Goal: Transaction & Acquisition: Book appointment/travel/reservation

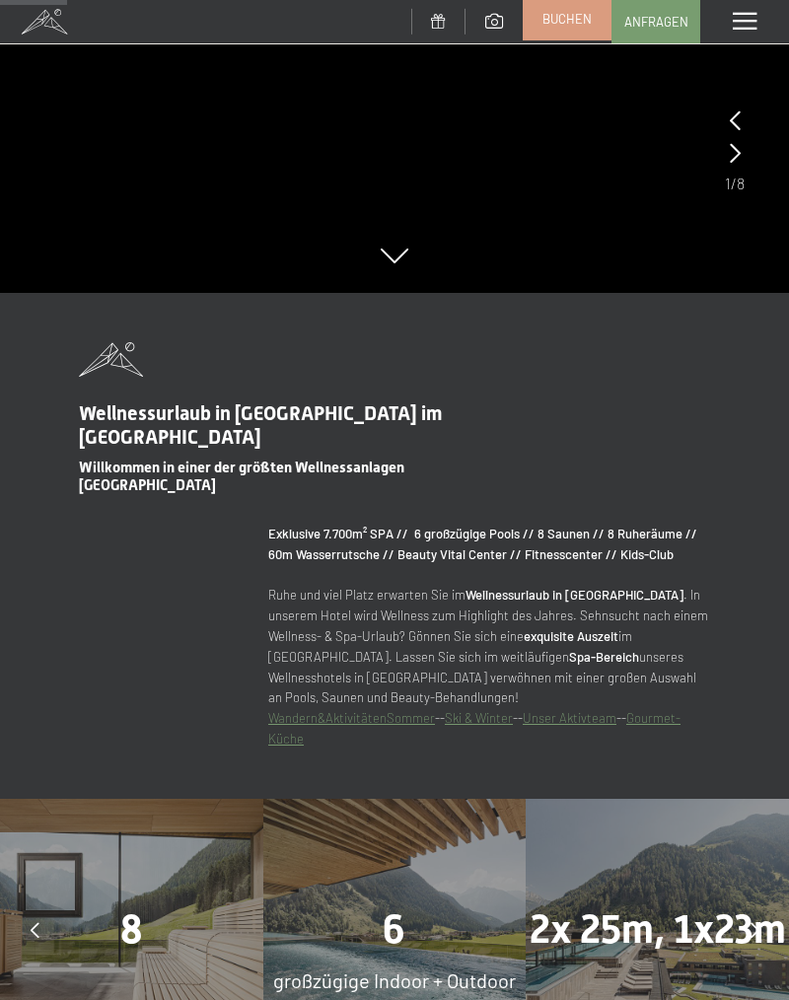
click at [572, 28] on span "Buchen" at bounding box center [567, 19] width 49 height 18
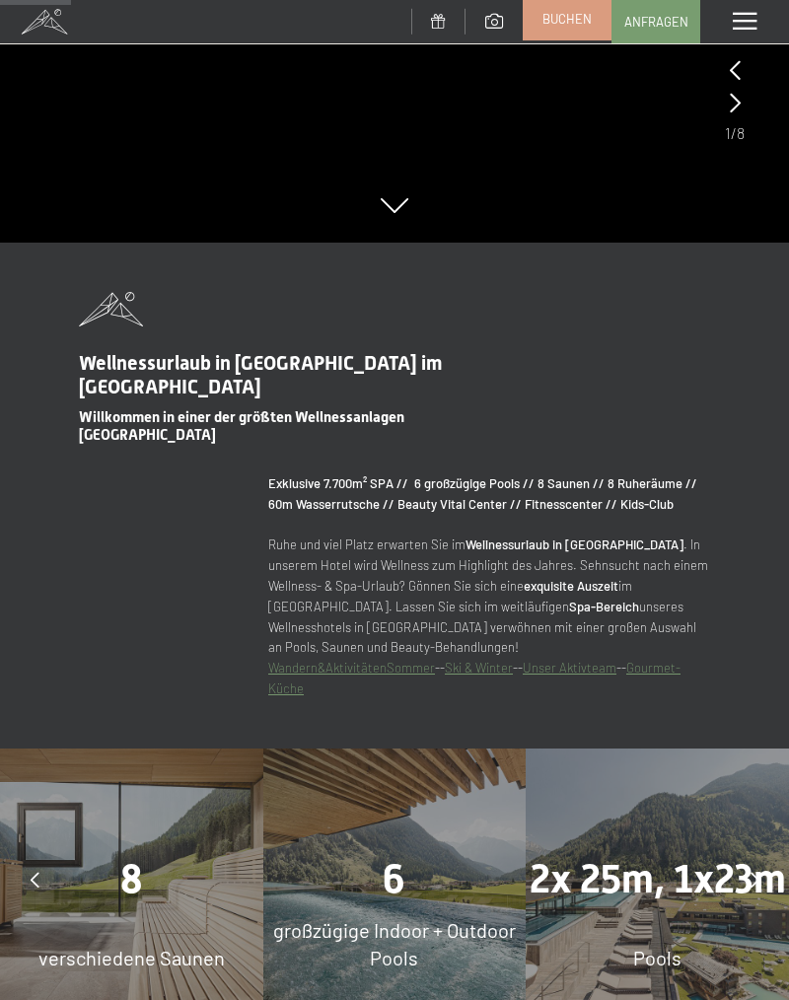
scroll to position [834, 0]
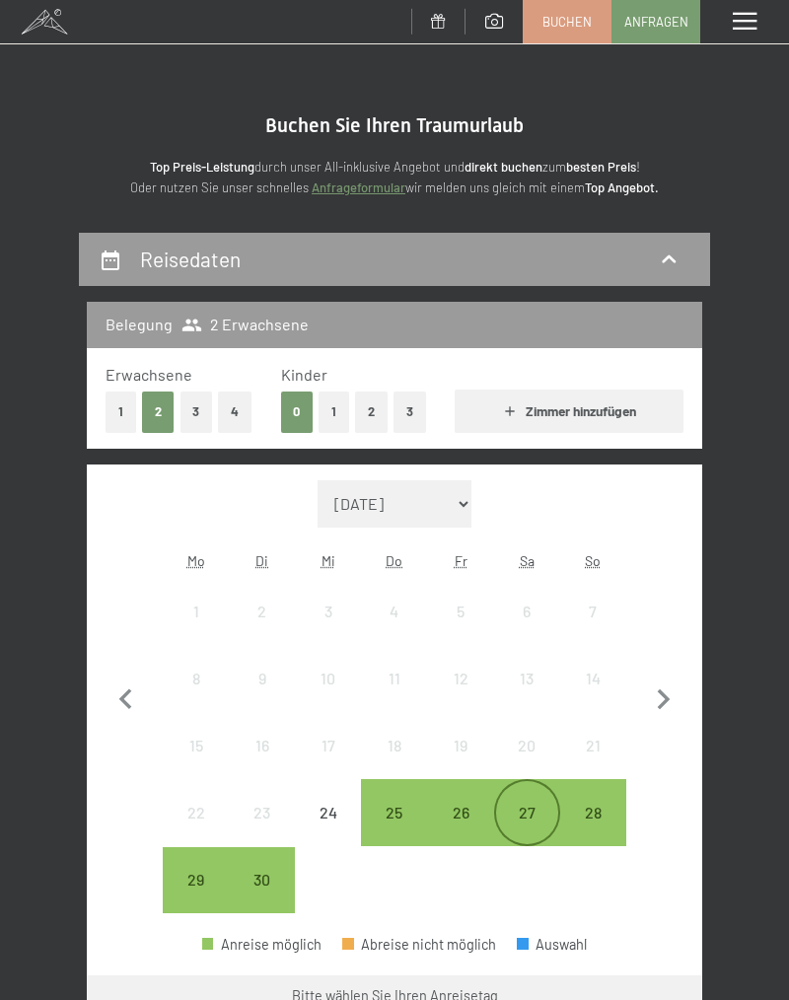
click at [537, 817] on div "27" at bounding box center [527, 836] width 62 height 62
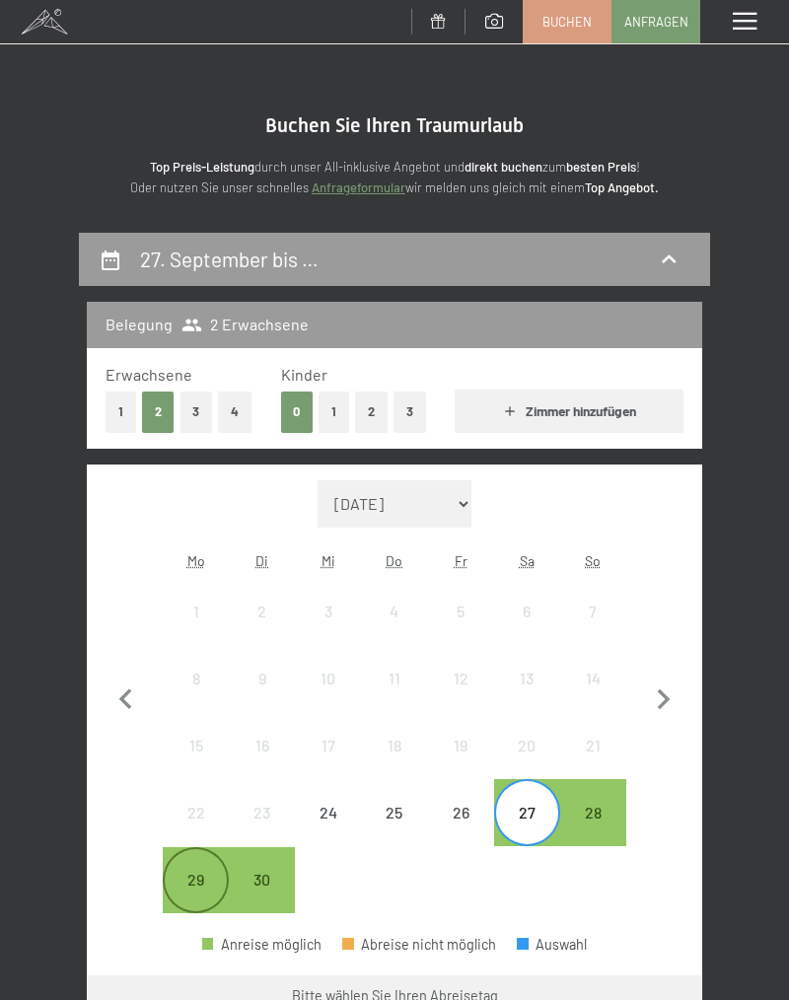
click at [184, 886] on div "29" at bounding box center [196, 903] width 62 height 62
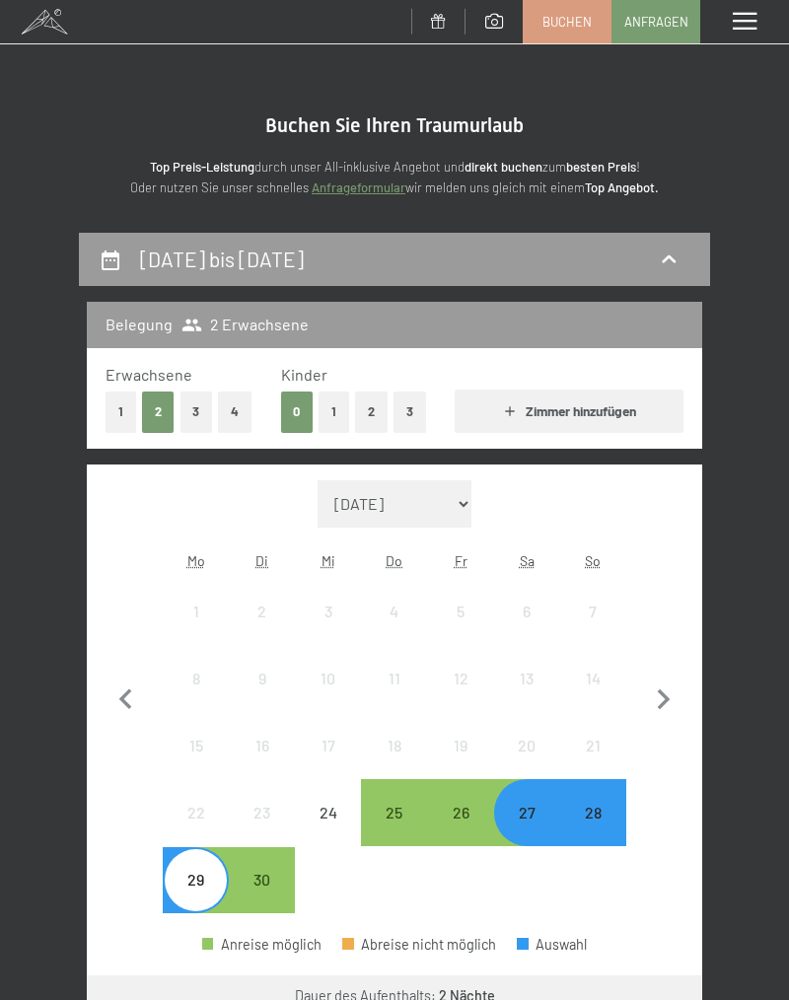
click at [124, 408] on button "1" at bounding box center [121, 412] width 31 height 40
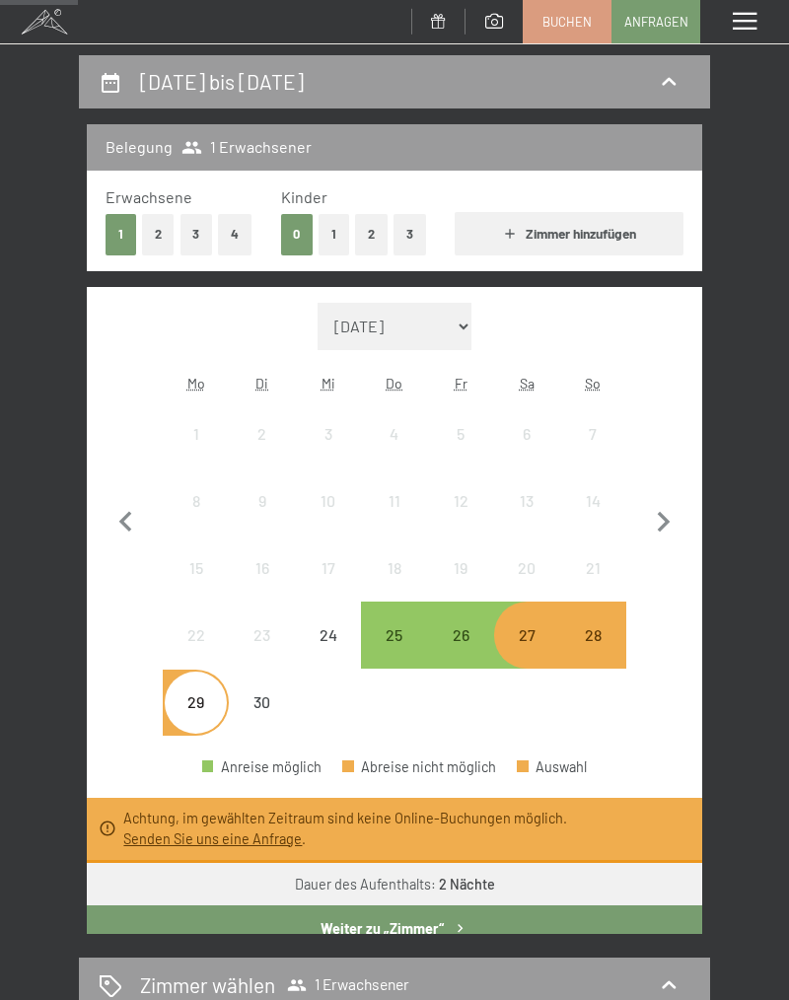
click at [586, 921] on button "Weiter zu „Zimmer“" at bounding box center [395, 928] width 616 height 45
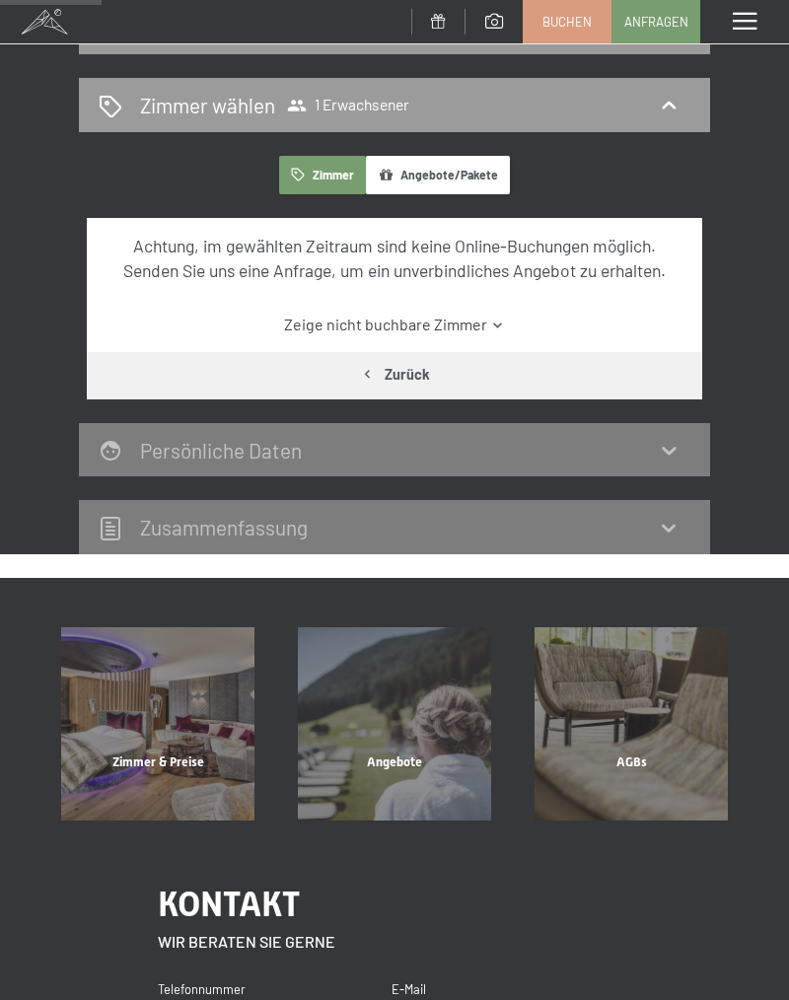
click at [355, 321] on link "Zeige nicht buchbare Zimmer" at bounding box center [395, 325] width 579 height 22
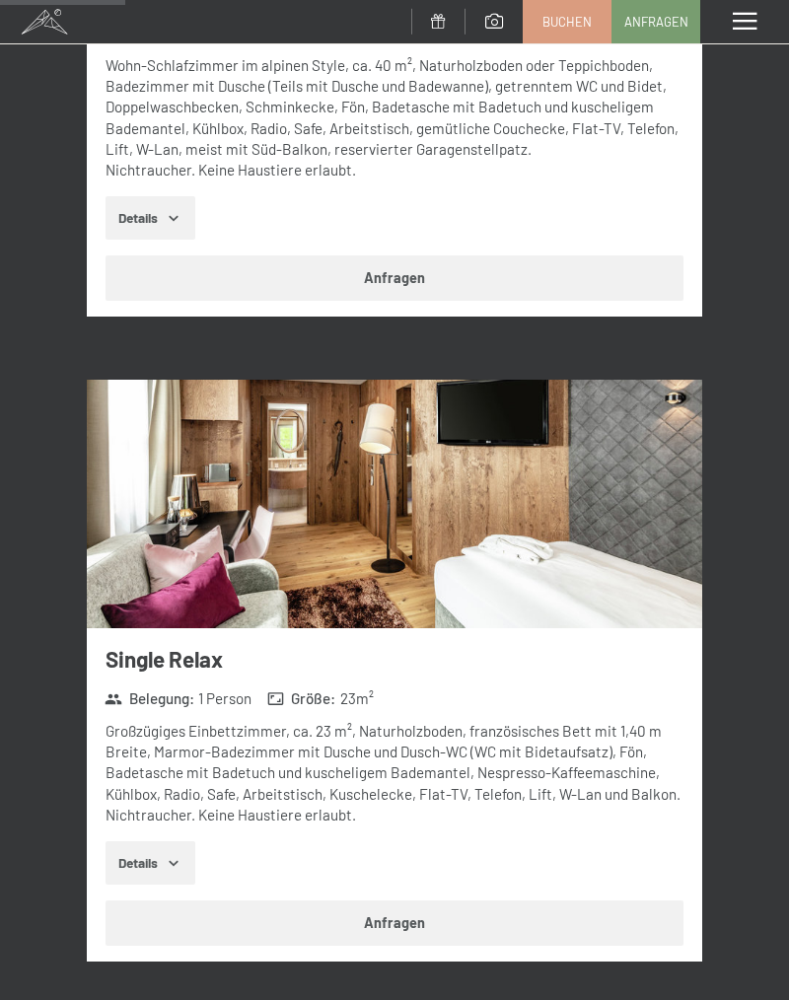
click at [609, 905] on button "Anfragen" at bounding box center [395, 923] width 579 height 45
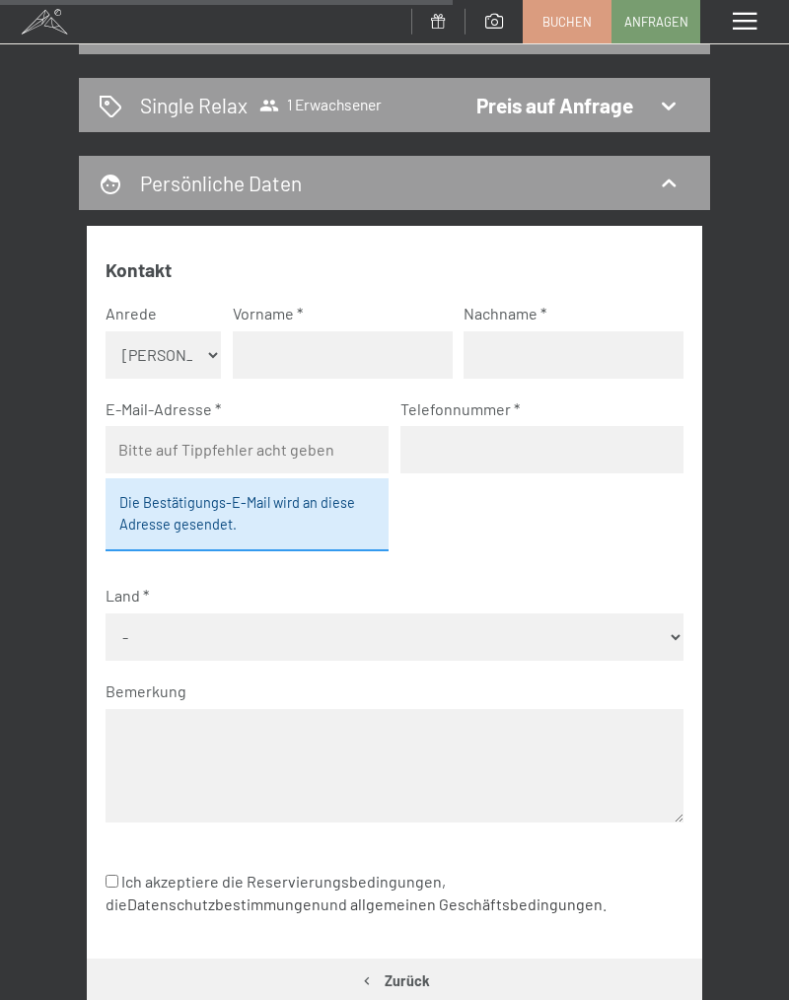
click at [748, 789] on div "27. September bis 29. September 2025 Single Relax 1 Erwachsener Preis auf Anfra…" at bounding box center [394, 564] width 789 height 1127
click at [8, 606] on div "27. September bis 29. September 2025 Single Relax 1 Erwachsener Preis auf Anfra…" at bounding box center [394, 564] width 789 height 1127
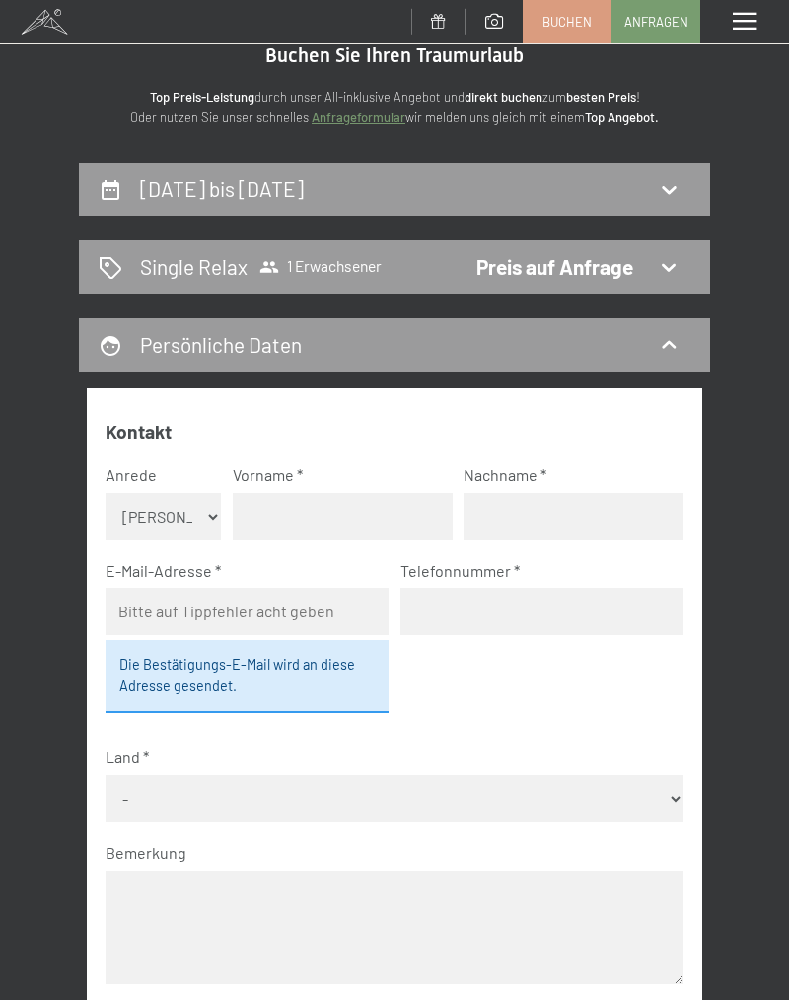
scroll to position [0, 0]
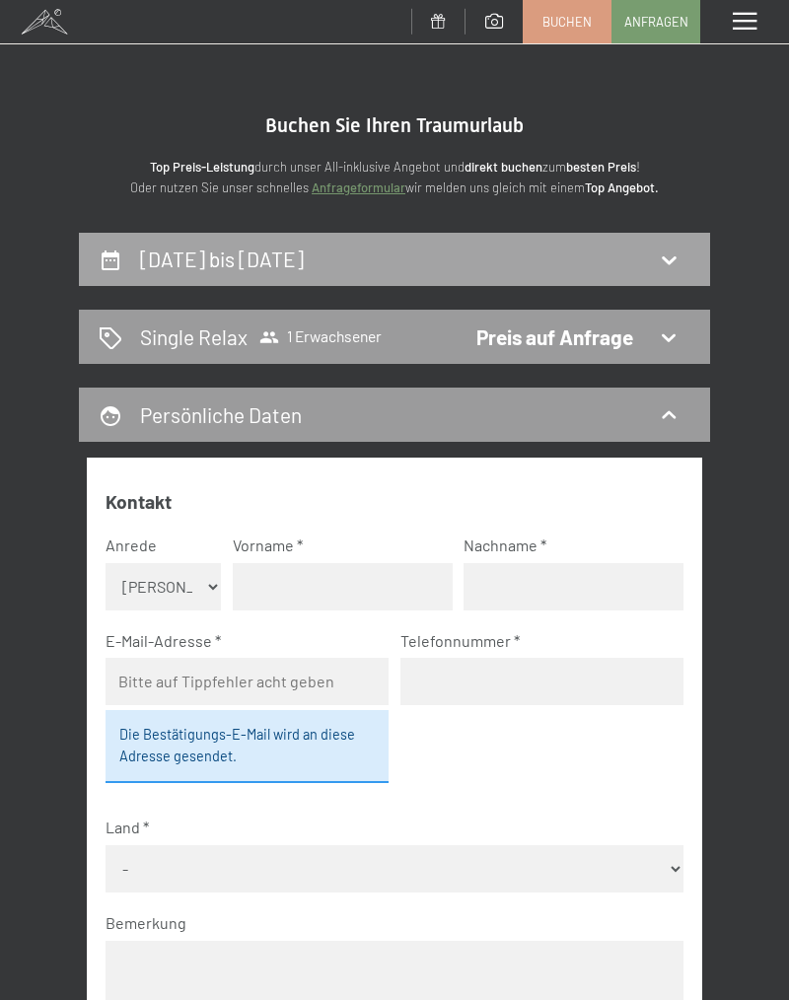
click at [156, 268] on h2 "27. September bis [DATE]" at bounding box center [222, 259] width 164 height 25
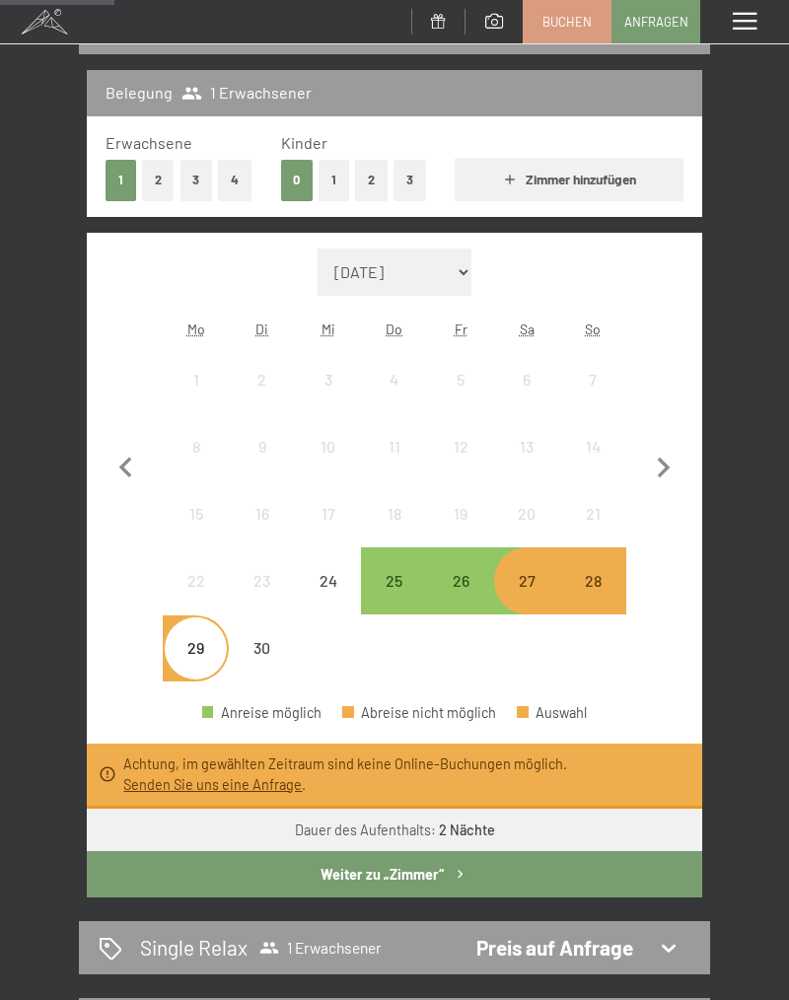
click at [745, 656] on div "27. September bis 29. September 2025 Belegung 1 Erwachsener Erwachsene 1 2 3 4 …" at bounding box center [394, 566] width 789 height 1130
click at [485, 583] on div "26" at bounding box center [461, 604] width 62 height 62
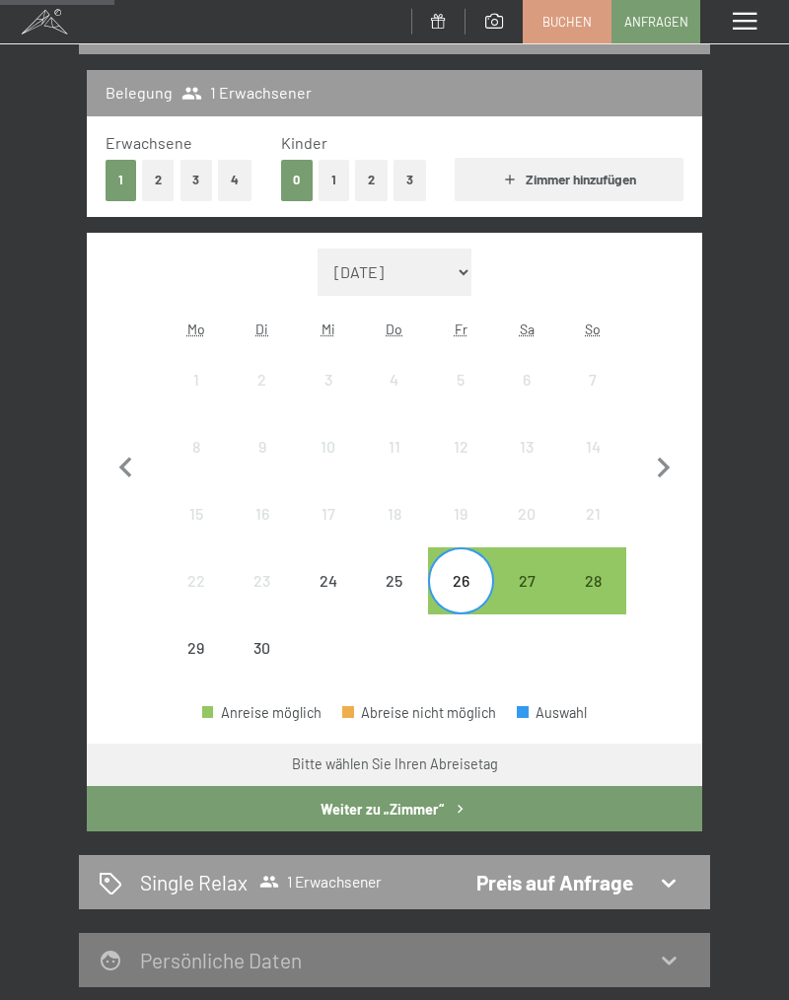
click at [535, 819] on button "Weiter zu „Zimmer“" at bounding box center [395, 808] width 616 height 45
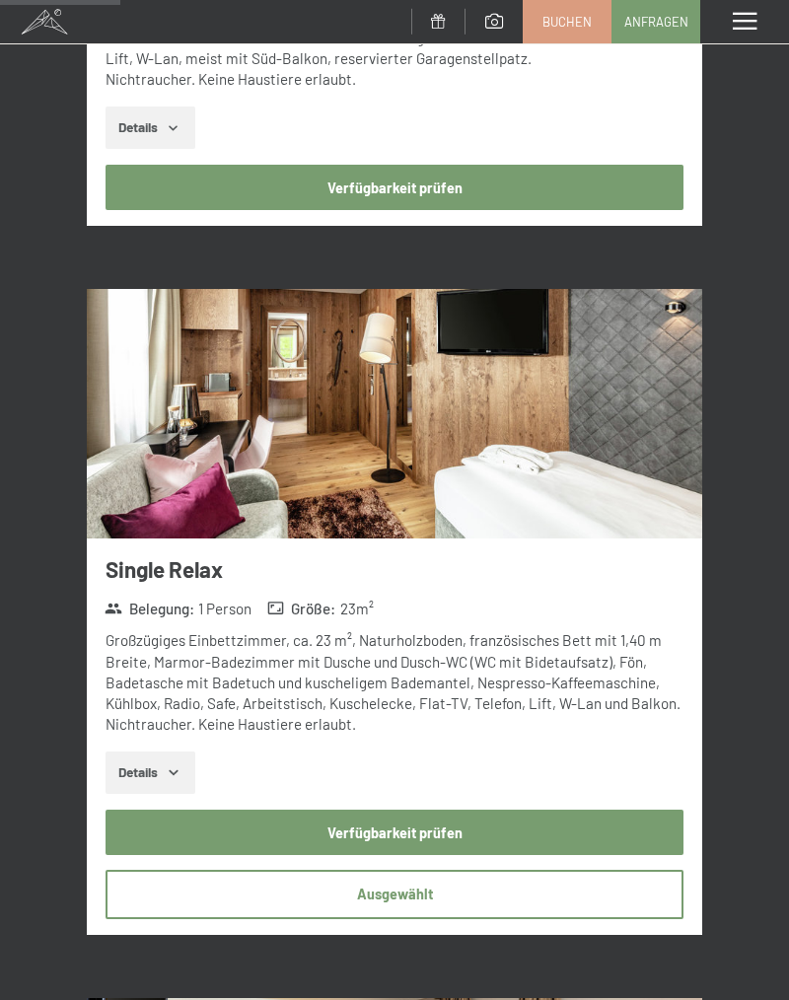
click at [624, 828] on button "Verfügbarkeit prüfen" at bounding box center [395, 832] width 579 height 45
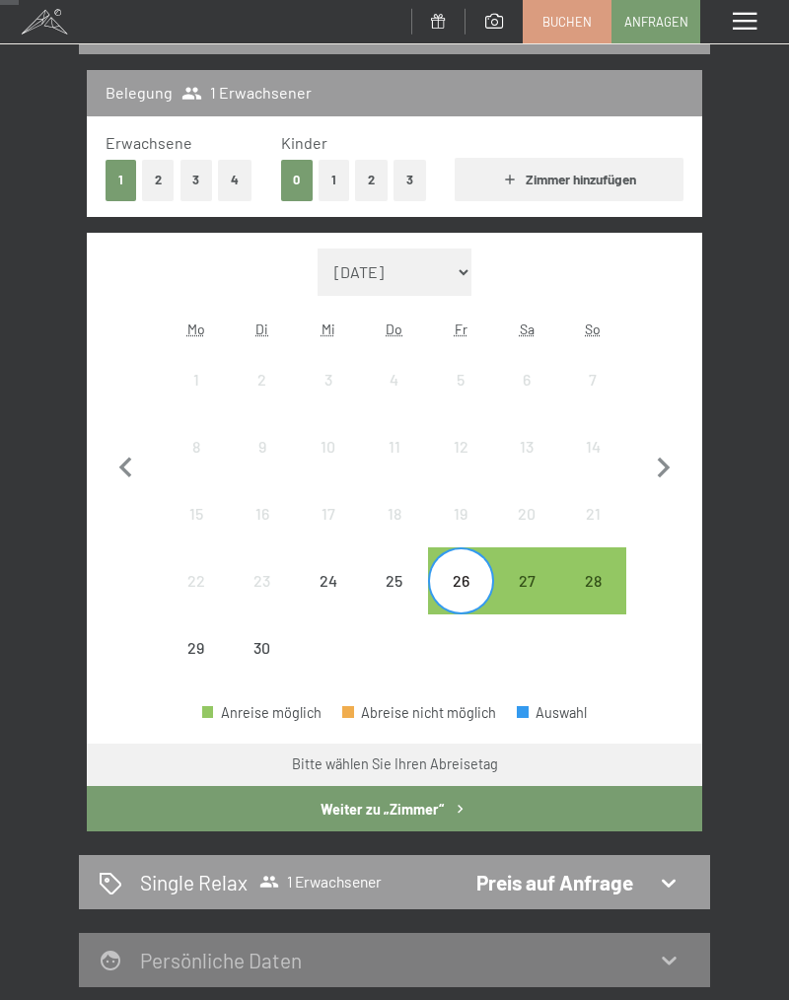
click at [619, 811] on button "Weiter zu „Zimmer“" at bounding box center [395, 808] width 616 height 45
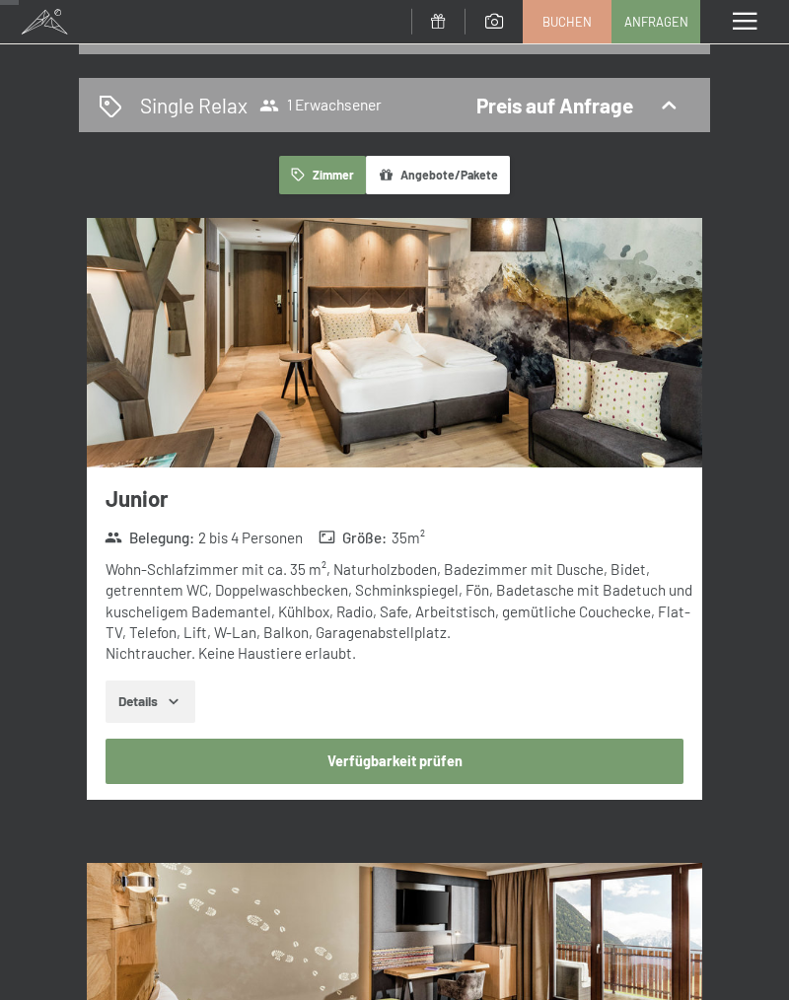
click at [611, 777] on button "Verfügbarkeit prüfen" at bounding box center [395, 761] width 579 height 45
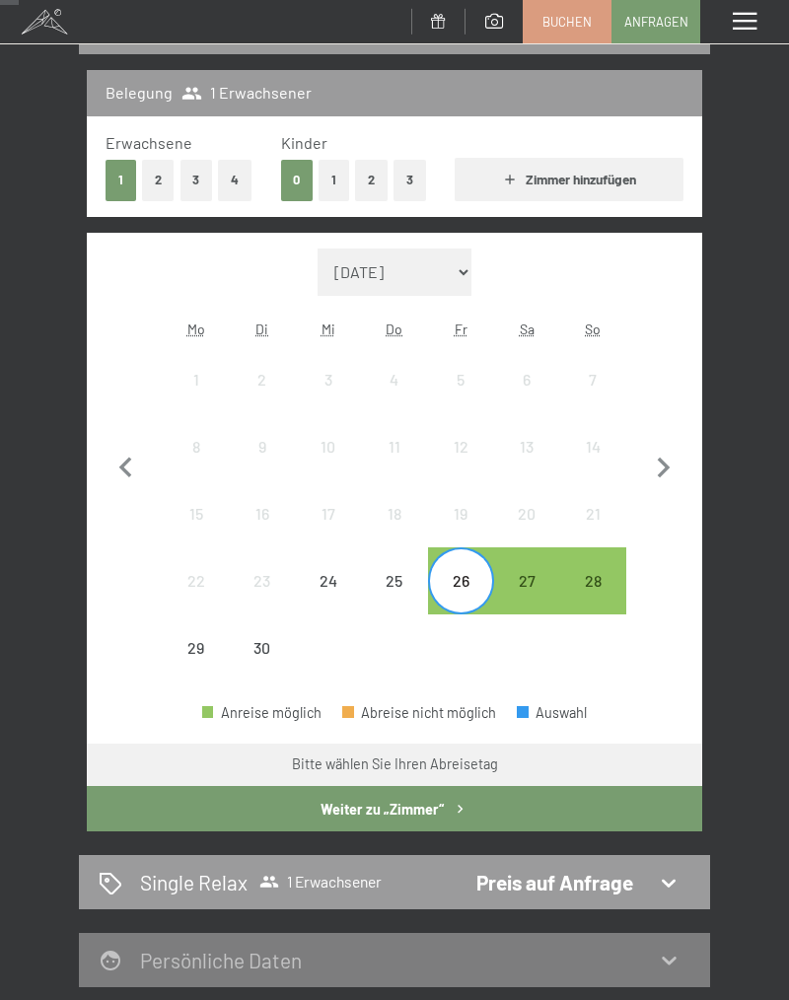
click at [474, 586] on div "26" at bounding box center [461, 604] width 62 height 62
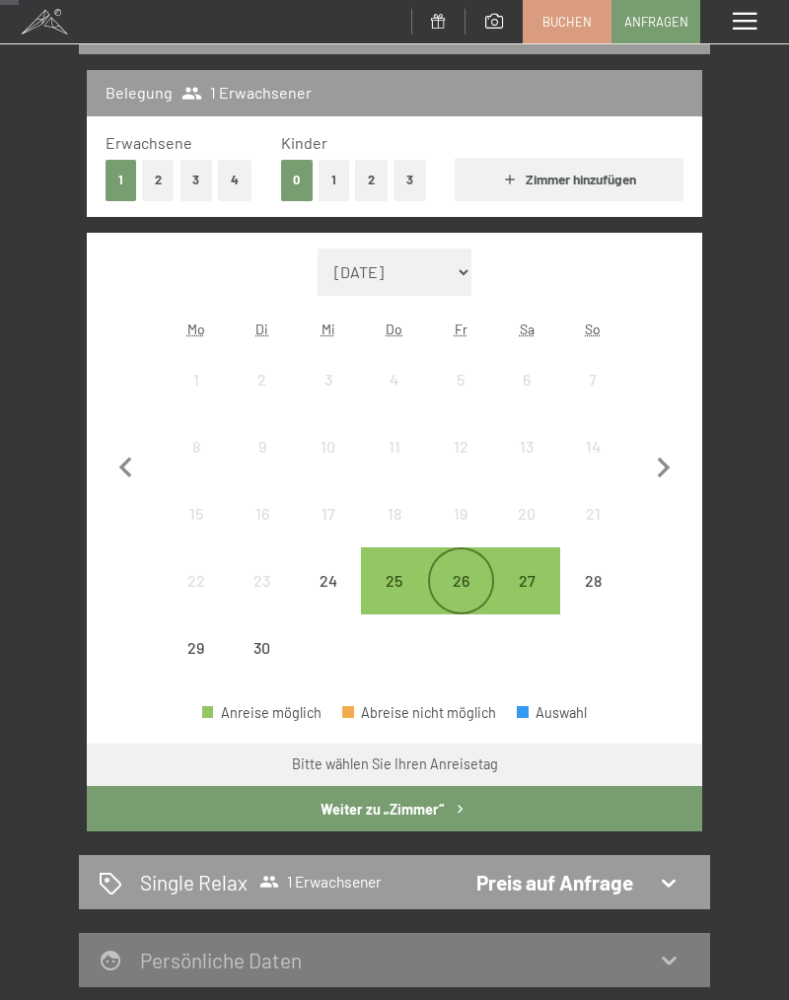
click at [474, 586] on div "26" at bounding box center [461, 604] width 62 height 62
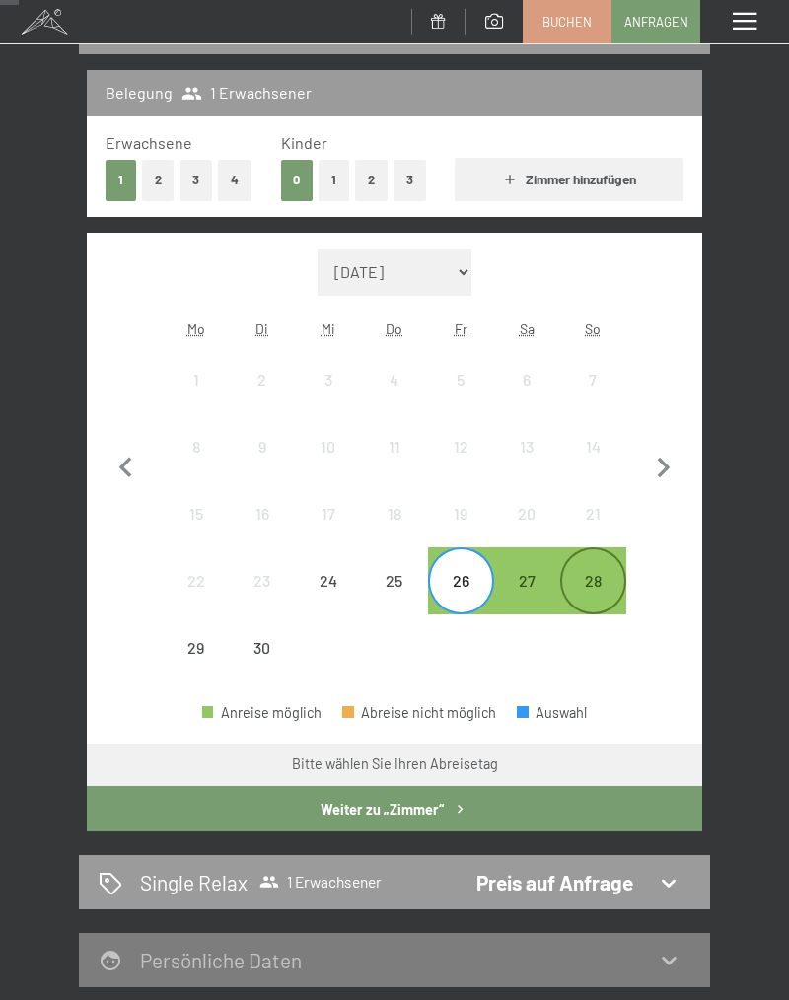
click at [605, 580] on div "28" at bounding box center [593, 604] width 62 height 62
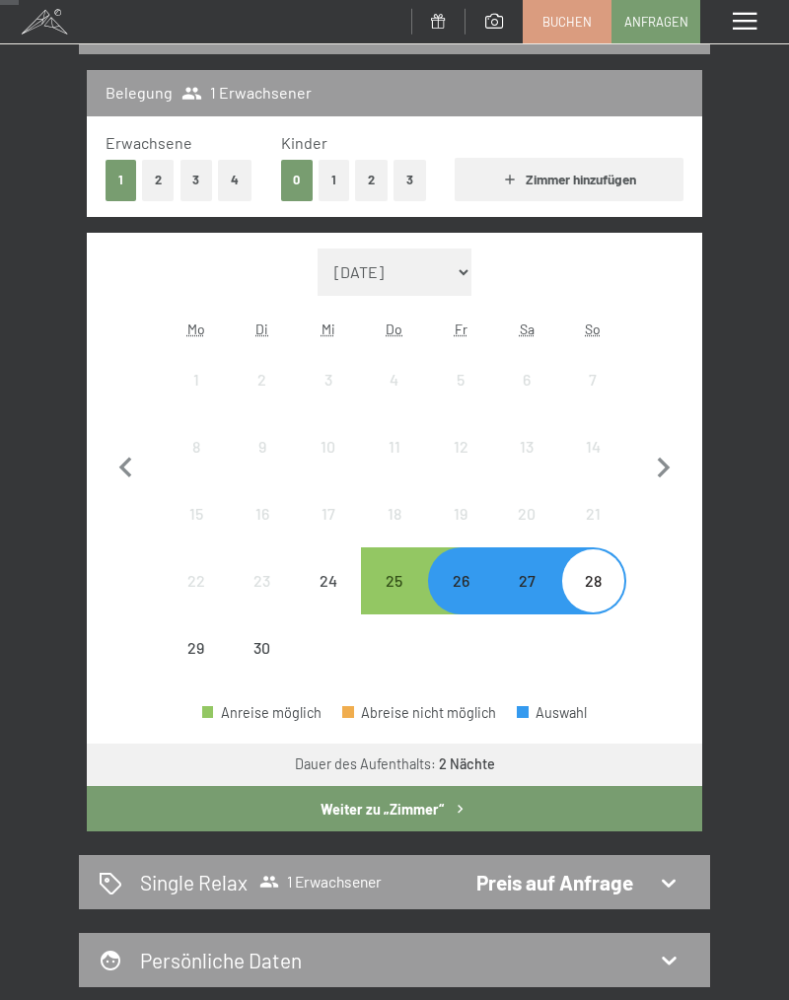
click at [535, 811] on button "Weiter zu „Zimmer“" at bounding box center [395, 808] width 616 height 45
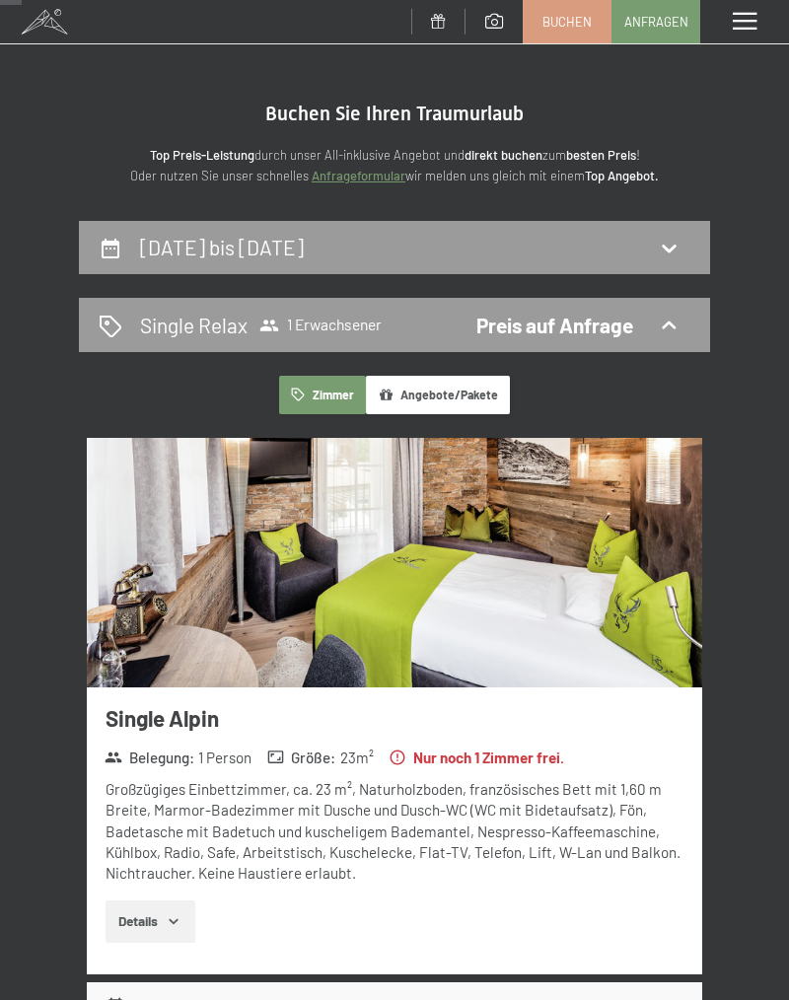
scroll to position [0, 0]
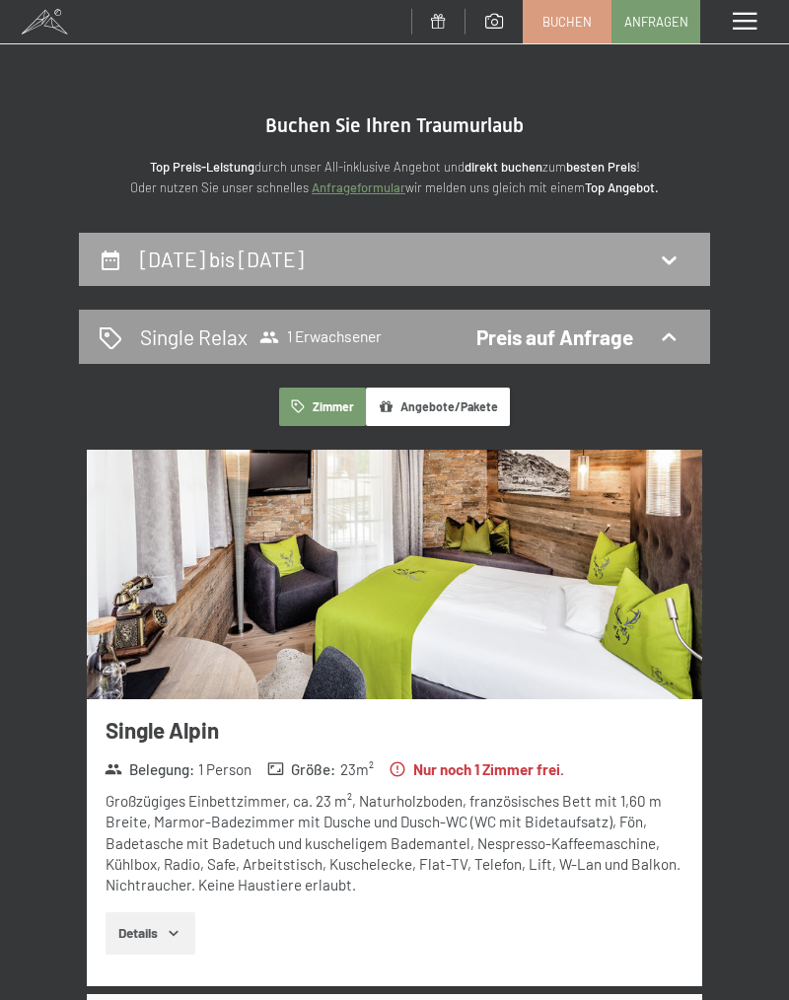
click at [154, 254] on h2 "26. September bis 28. September 2025" at bounding box center [222, 259] width 164 height 25
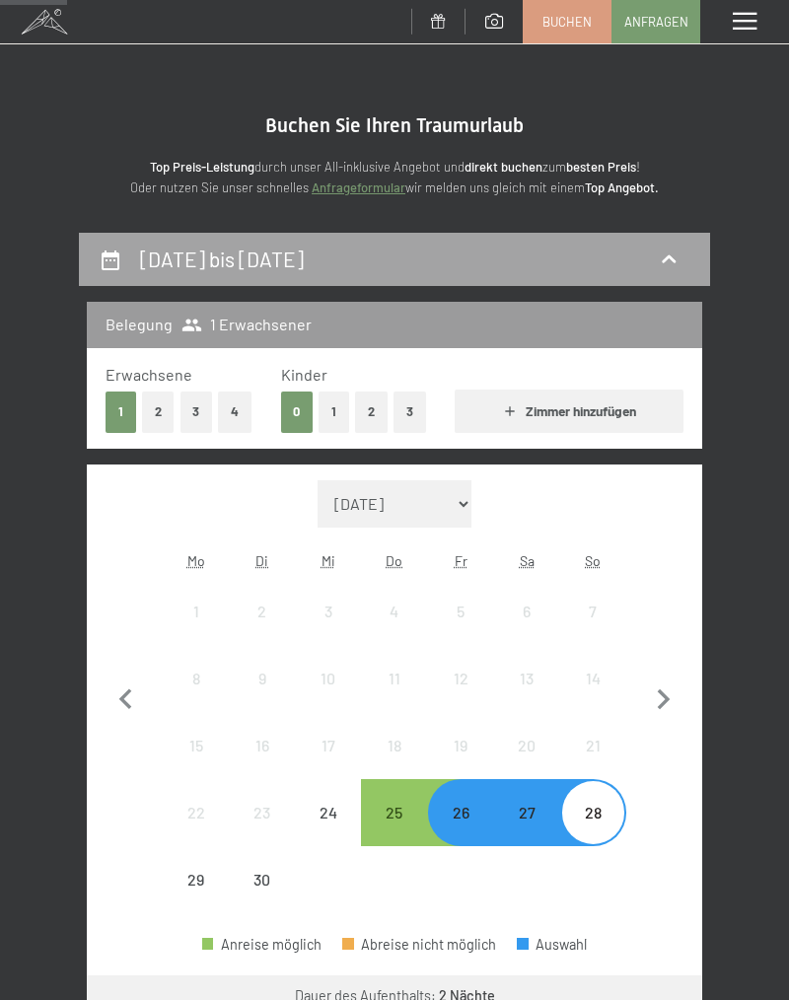
scroll to position [232, 0]
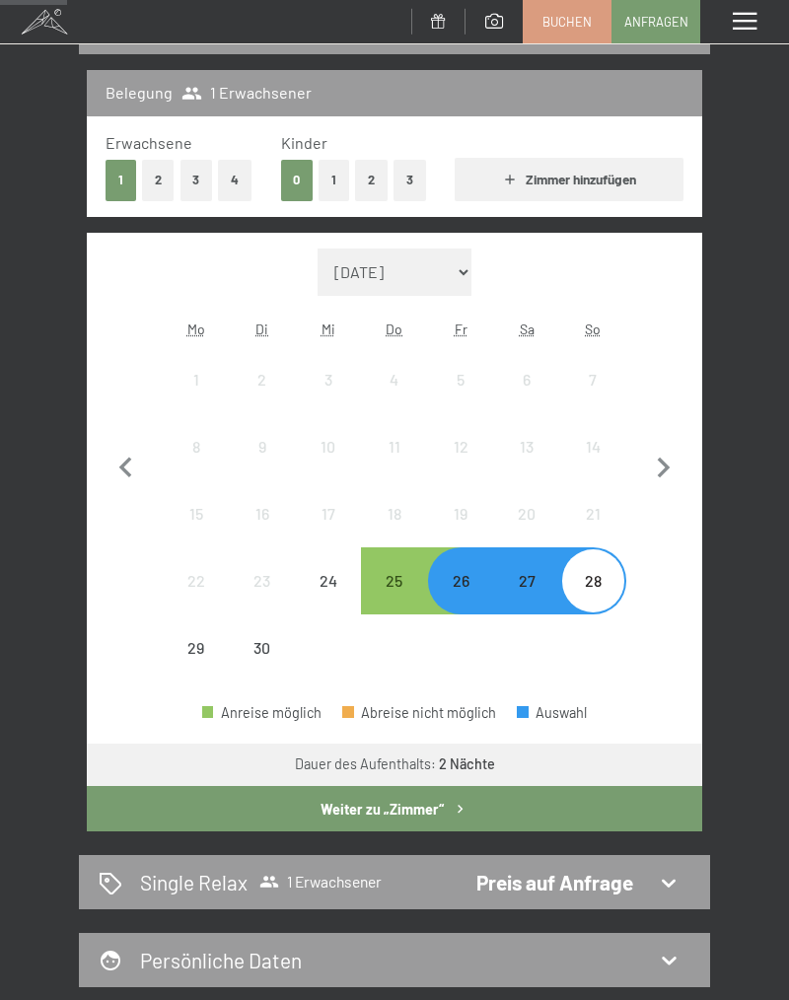
click at [478, 585] on div "26" at bounding box center [461, 604] width 62 height 62
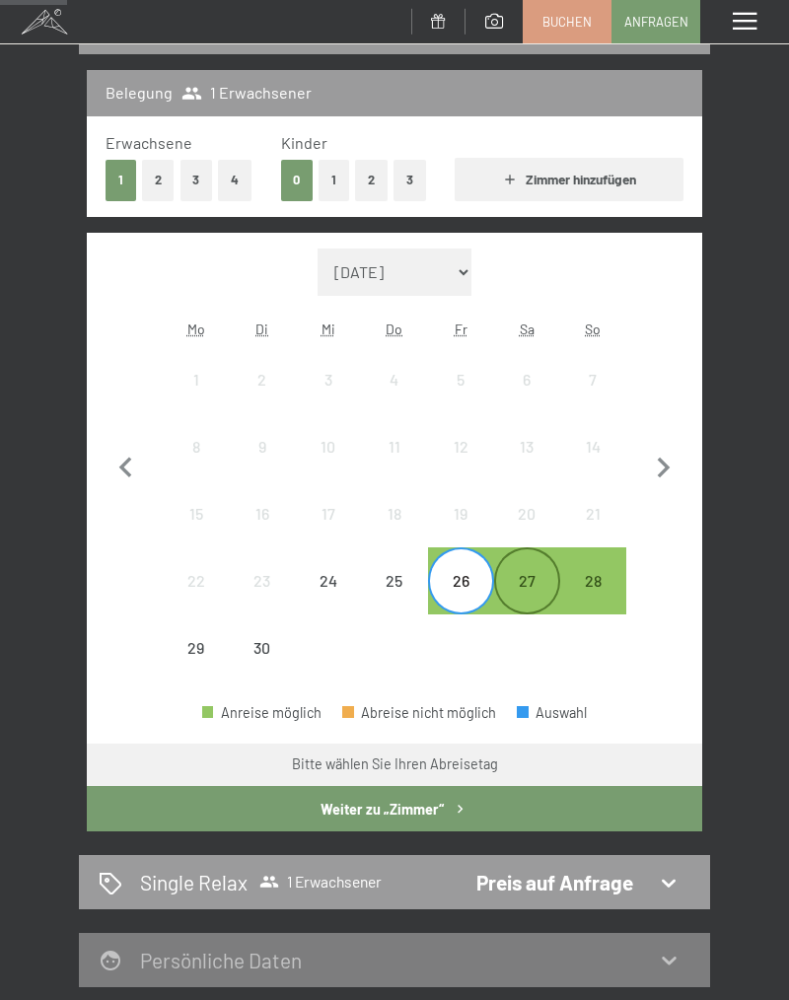
click at [537, 592] on div "27" at bounding box center [527, 604] width 62 height 62
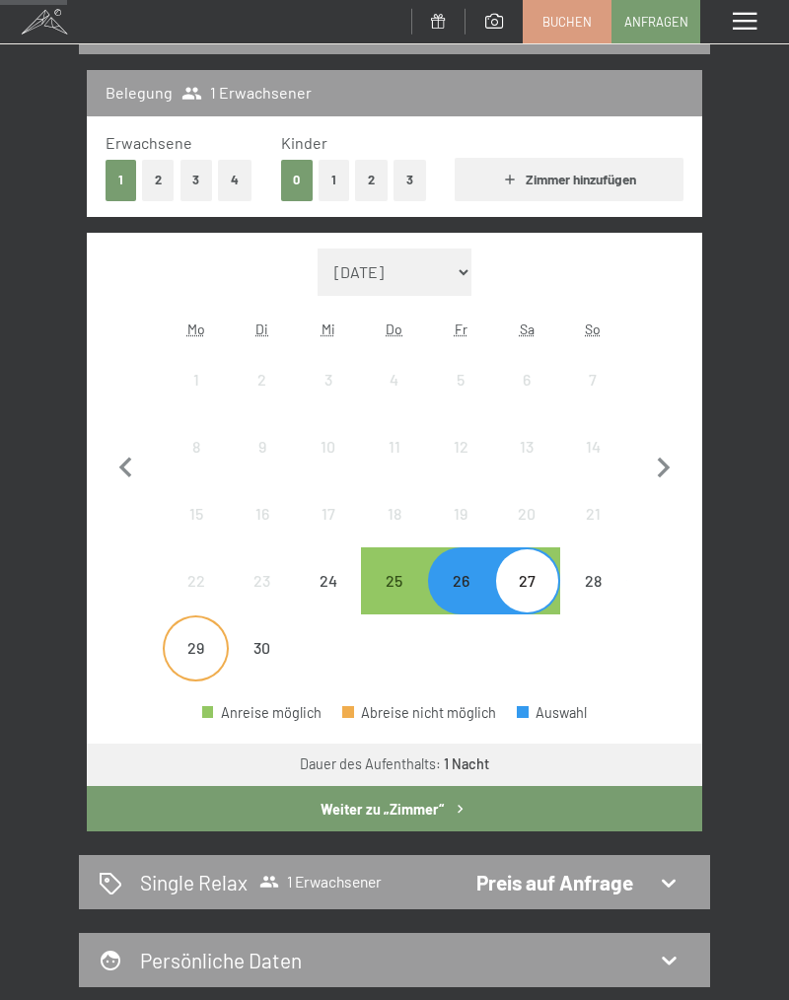
click at [196, 654] on div "29" at bounding box center [196, 671] width 62 height 62
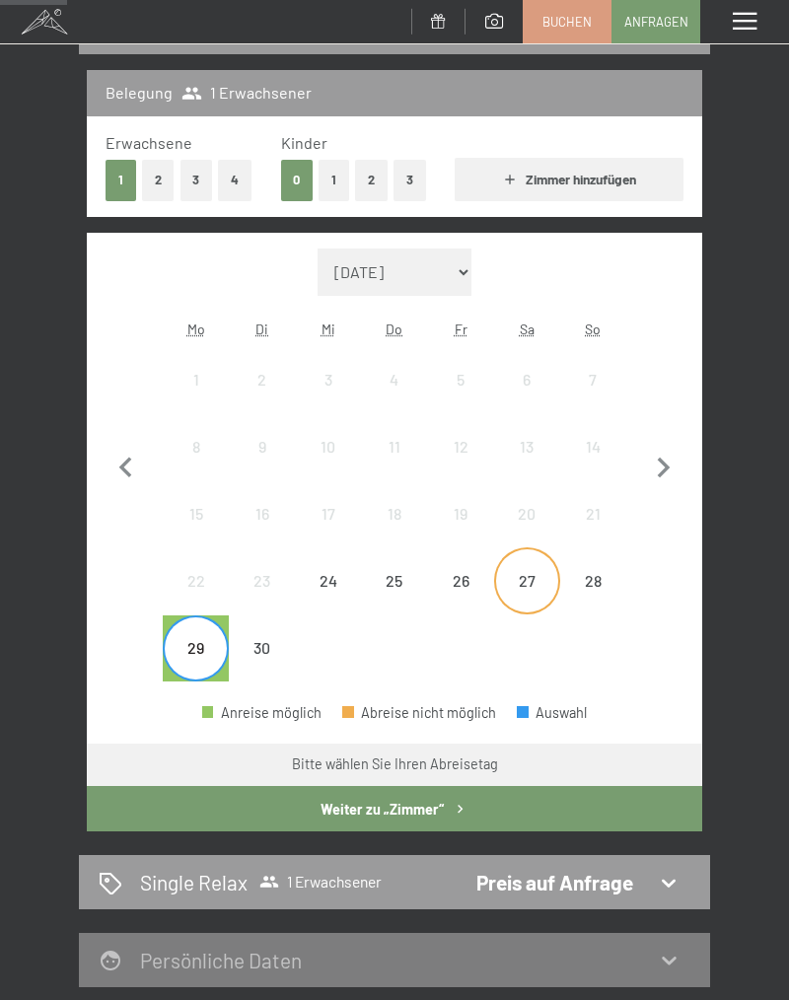
click at [541, 586] on div "27" at bounding box center [527, 604] width 62 height 62
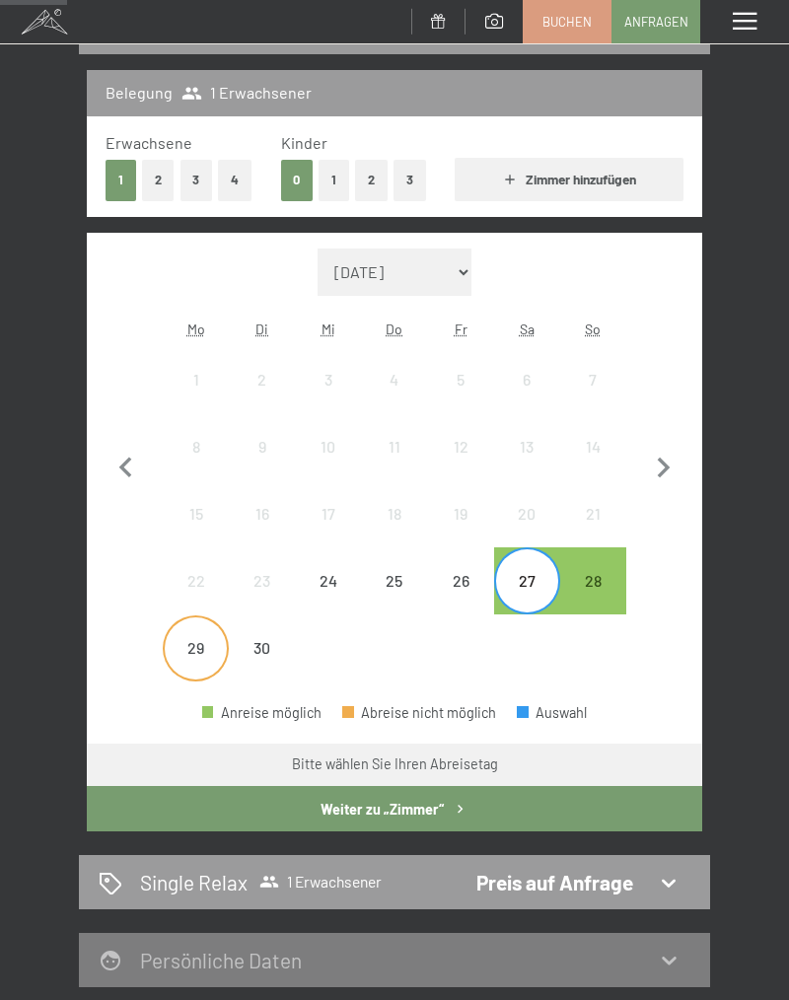
click at [191, 643] on div "29" at bounding box center [196, 671] width 62 height 62
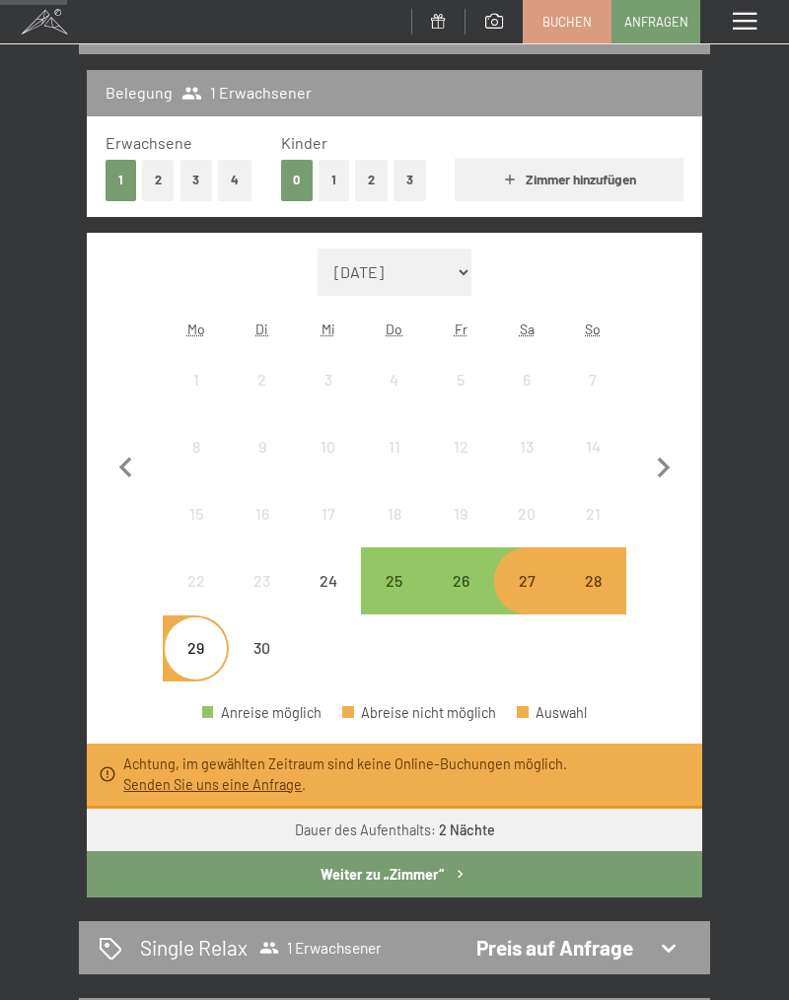
click at [470, 872] on button "Weiter zu „Zimmer“" at bounding box center [395, 873] width 616 height 45
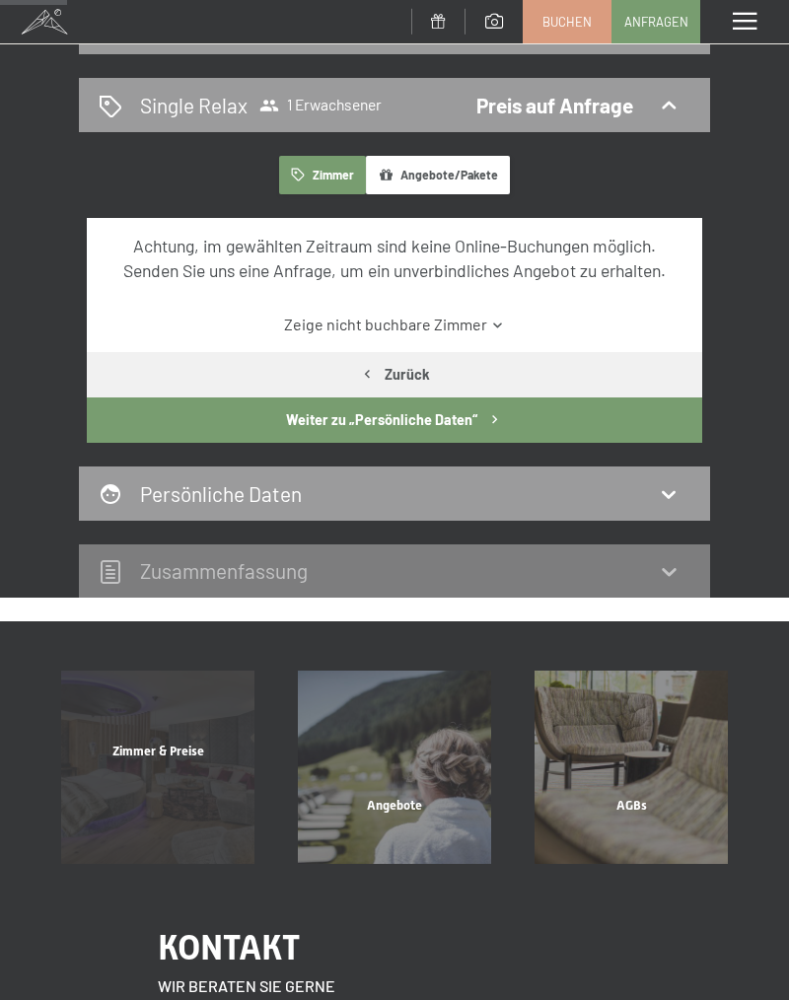
click at [122, 690] on div "Zimmer & Preise Mehr erfahren" at bounding box center [157, 767] width 237 height 193
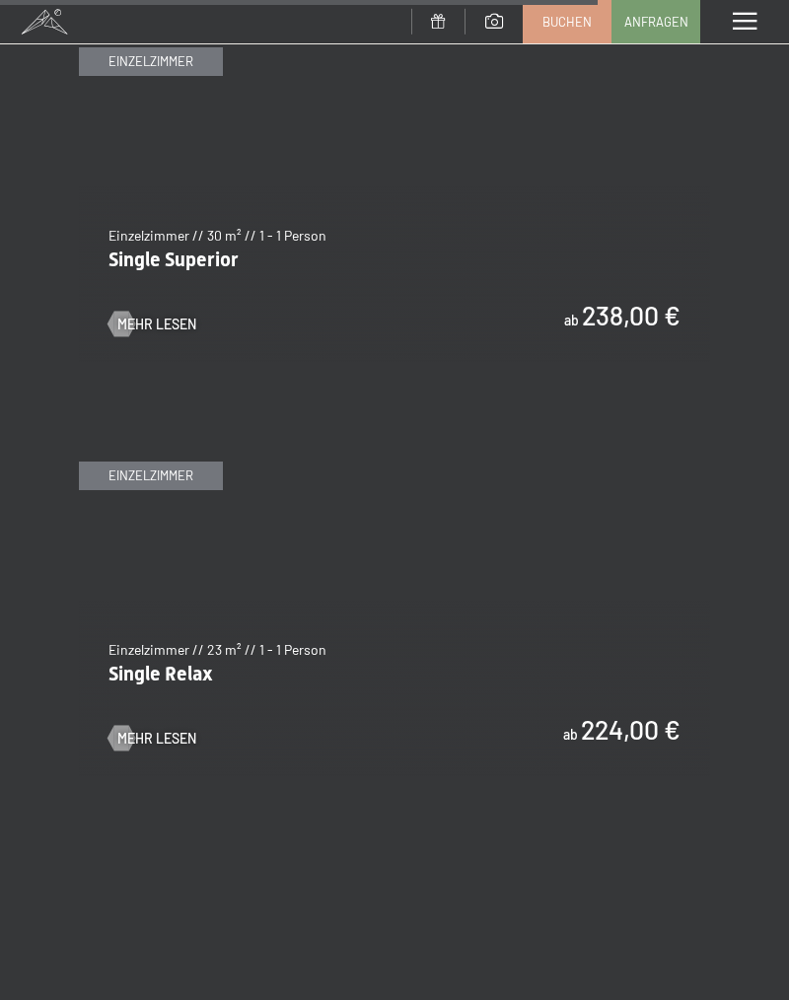
scroll to position [5667, 0]
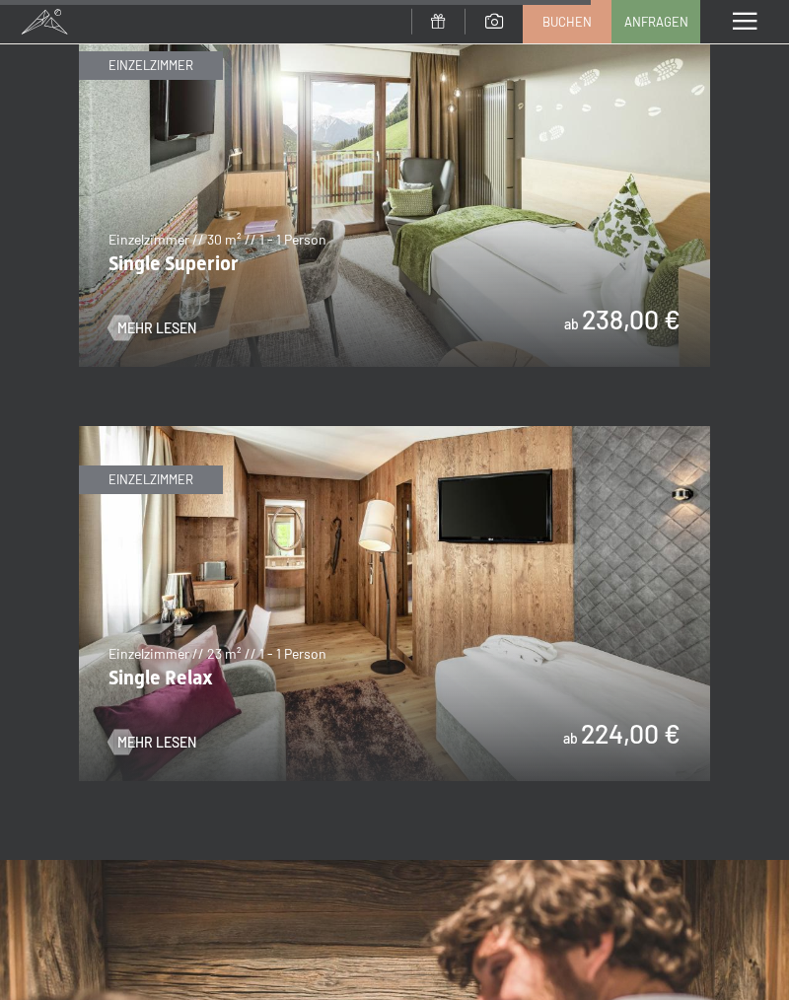
click at [635, 689] on img at bounding box center [394, 603] width 631 height 355
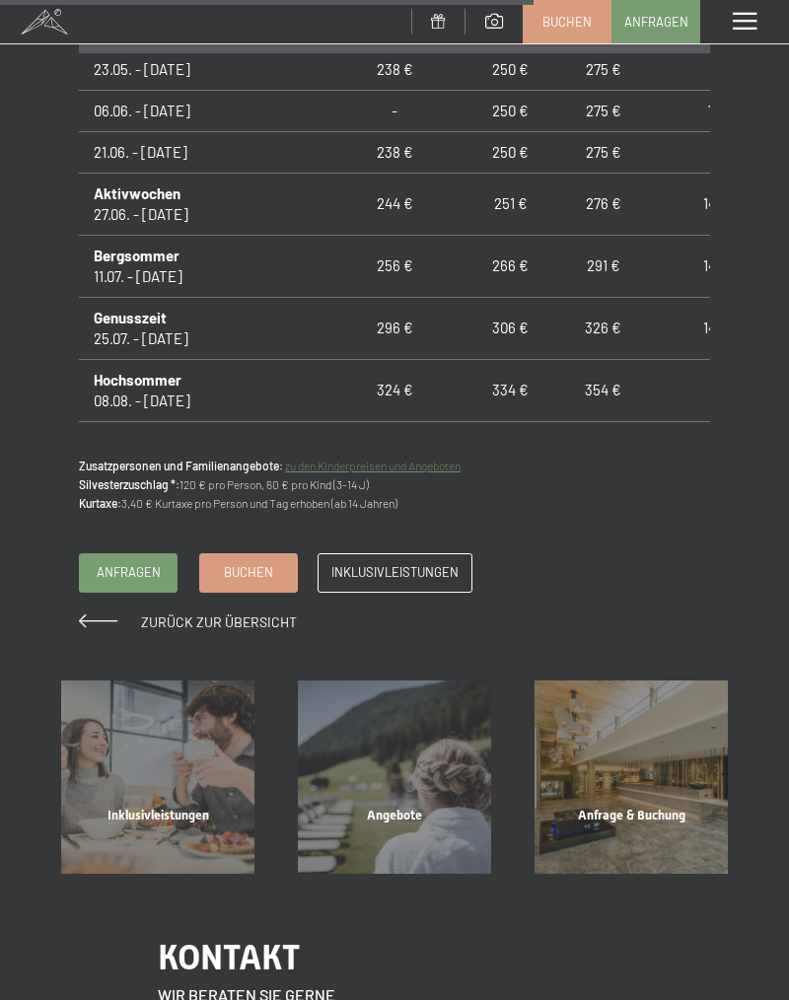
scroll to position [1674, 0]
click at [229, 573] on span "Buchen" at bounding box center [248, 570] width 49 height 18
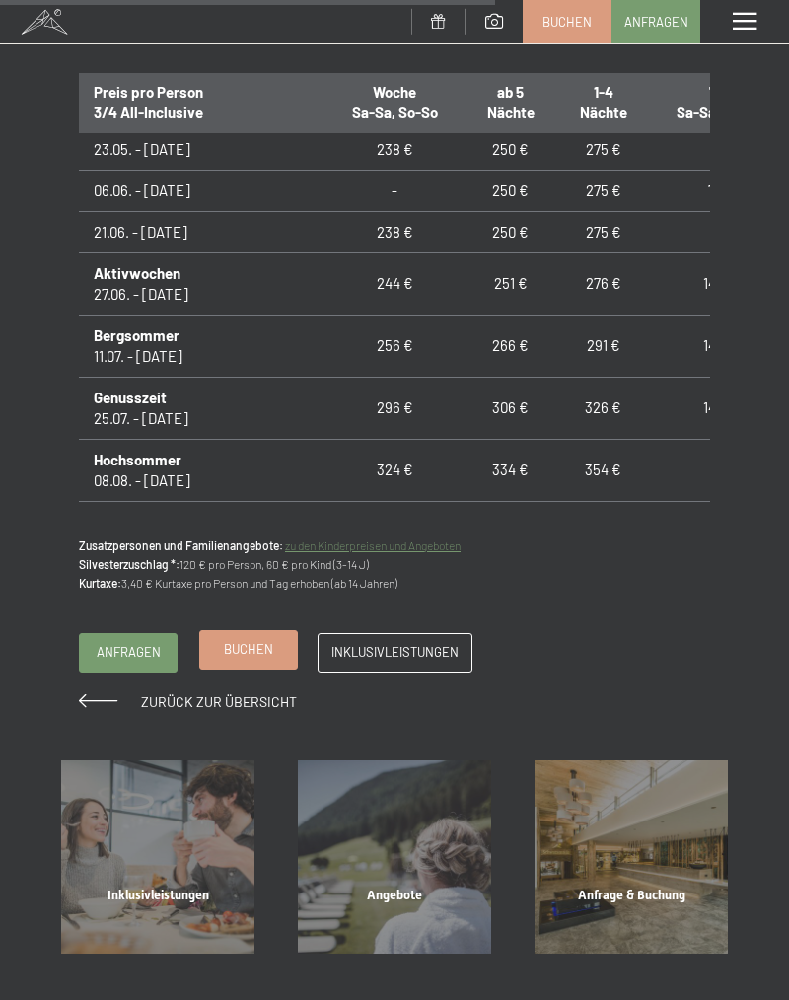
scroll to position [1593, 0]
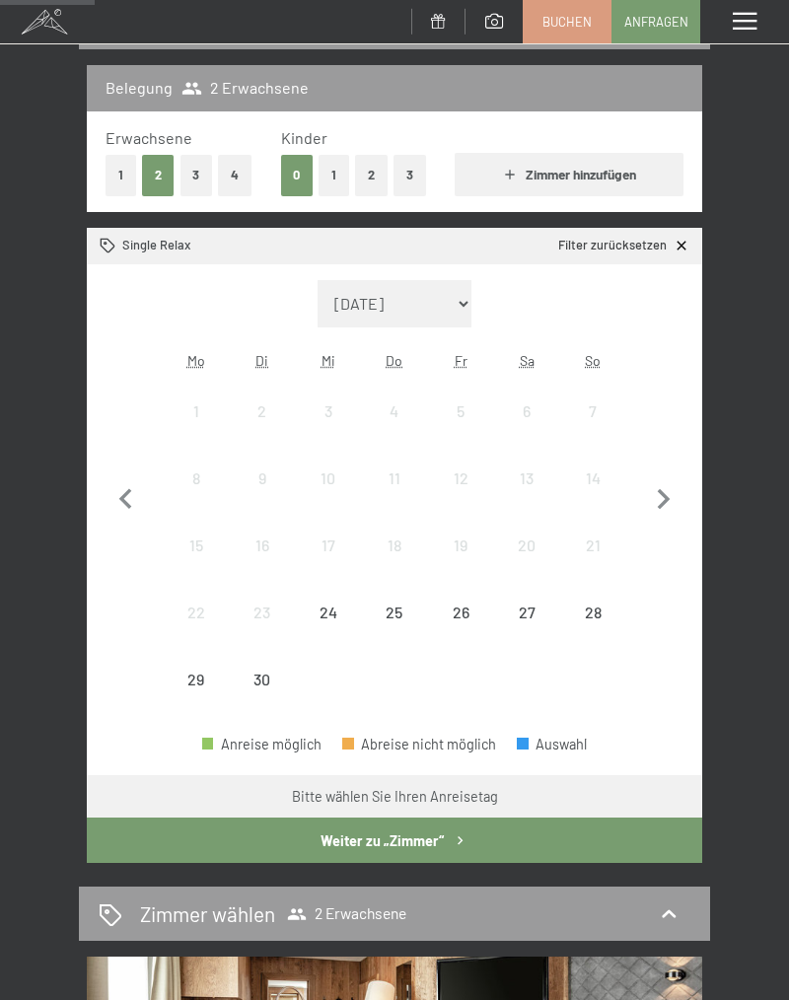
scroll to position [233, 0]
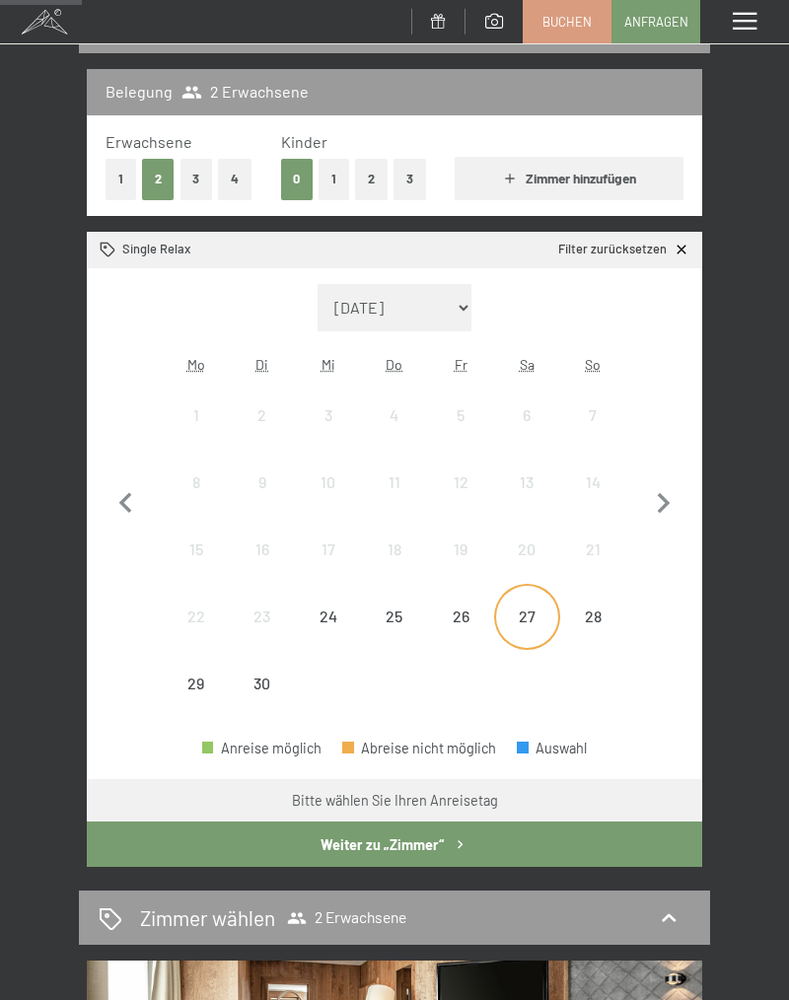
click at [542, 617] on div "27" at bounding box center [527, 640] width 62 height 62
click at [199, 677] on div "29" at bounding box center [196, 707] width 62 height 62
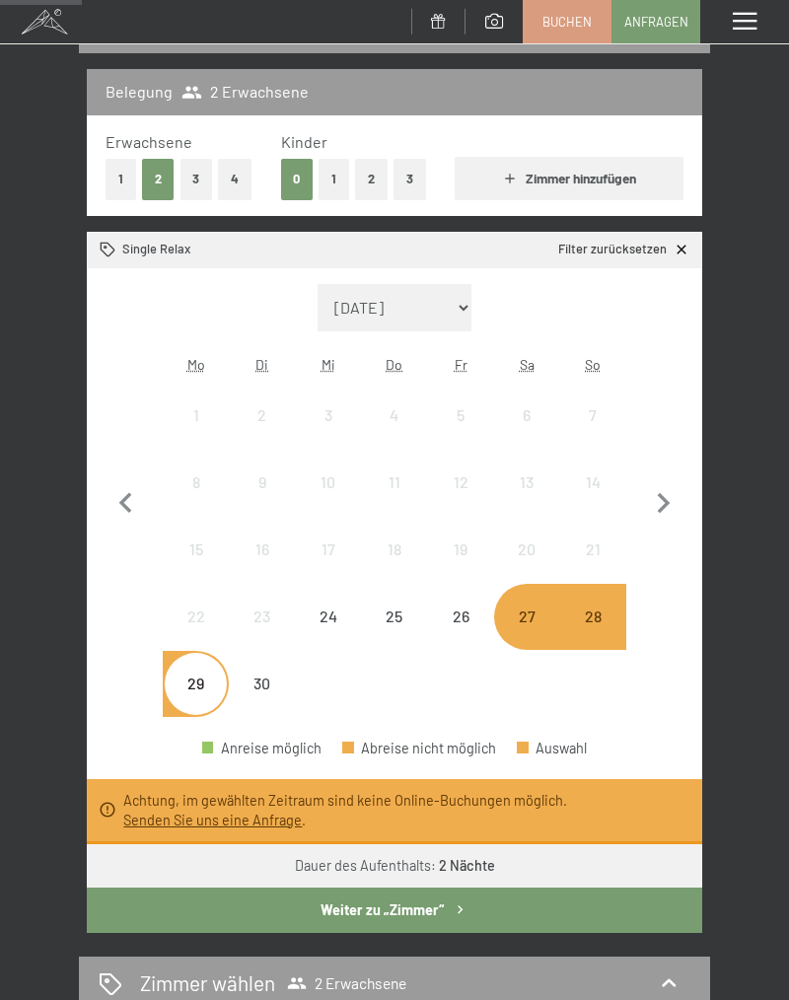
click at [539, 624] on div "27" at bounding box center [527, 640] width 62 height 62
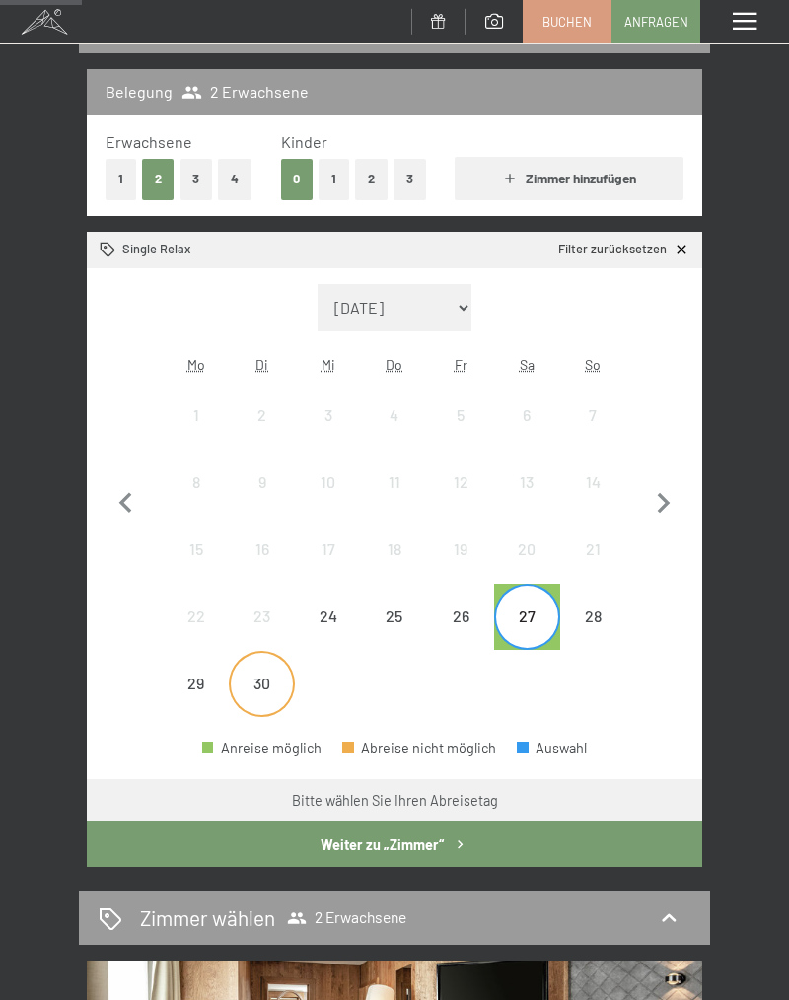
click at [285, 685] on div "30" at bounding box center [262, 707] width 62 height 62
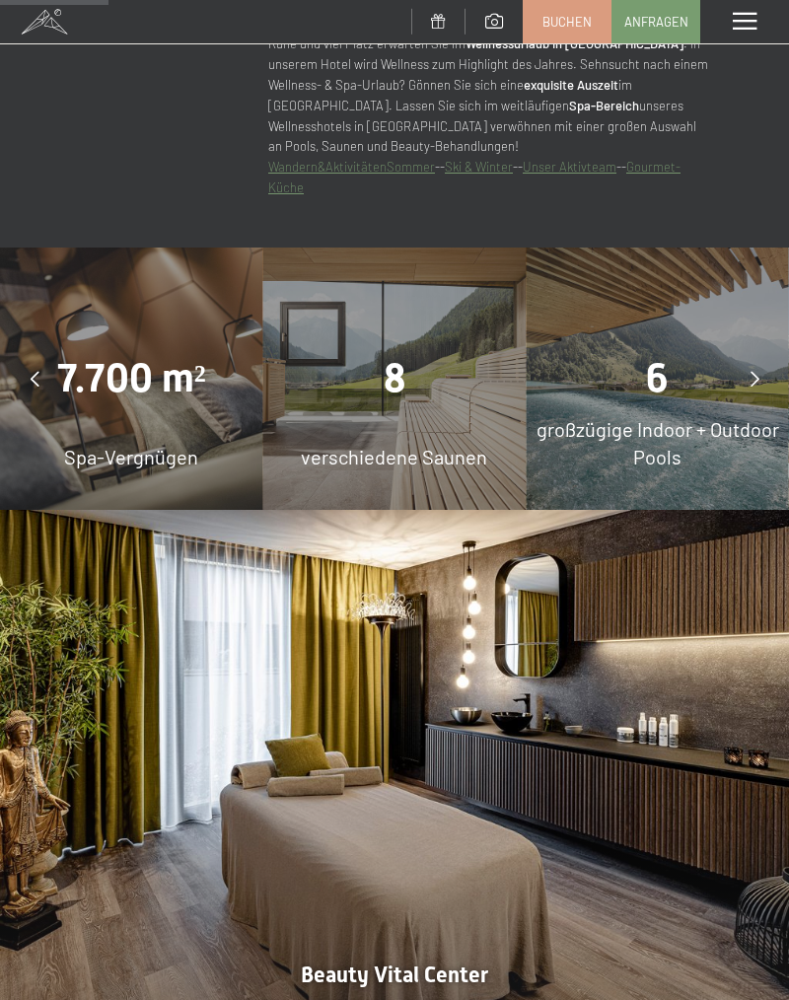
scroll to position [1257, 0]
